Goal: Task Accomplishment & Management: Manage account settings

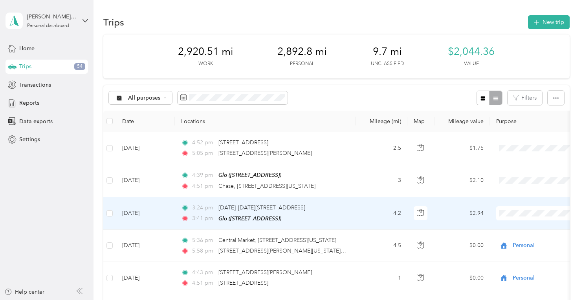
click at [507, 216] on span at bounding box center [544, 214] width 97 height 14
click at [517, 241] on span "Personal" at bounding box center [541, 240] width 73 height 8
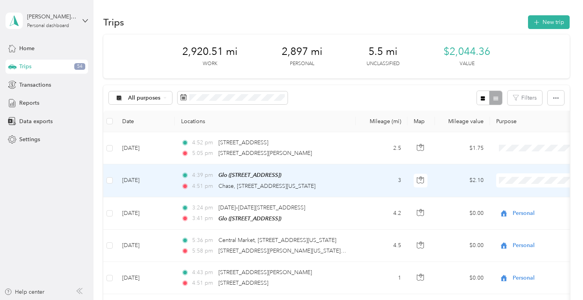
click at [509, 207] on span "Personal" at bounding box center [541, 209] width 73 height 8
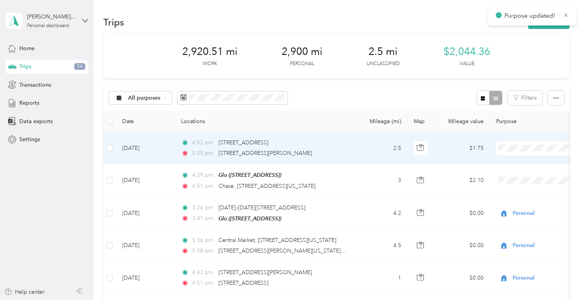
click at [510, 176] on span "Personal" at bounding box center [541, 176] width 73 height 8
click at [518, 178] on span "Personal" at bounding box center [541, 176] width 73 height 8
